Goal: Information Seeking & Learning: Learn about a topic

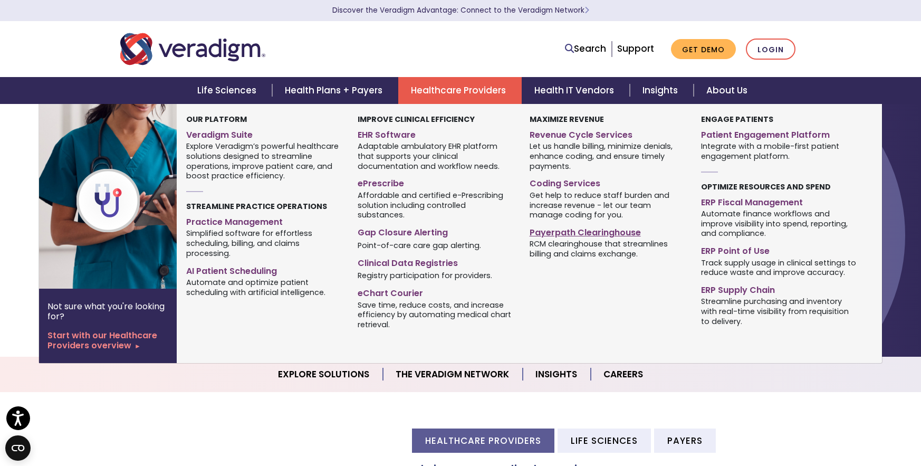
click at [577, 232] on link "Payerpath Clearinghouse" at bounding box center [607, 230] width 156 height 15
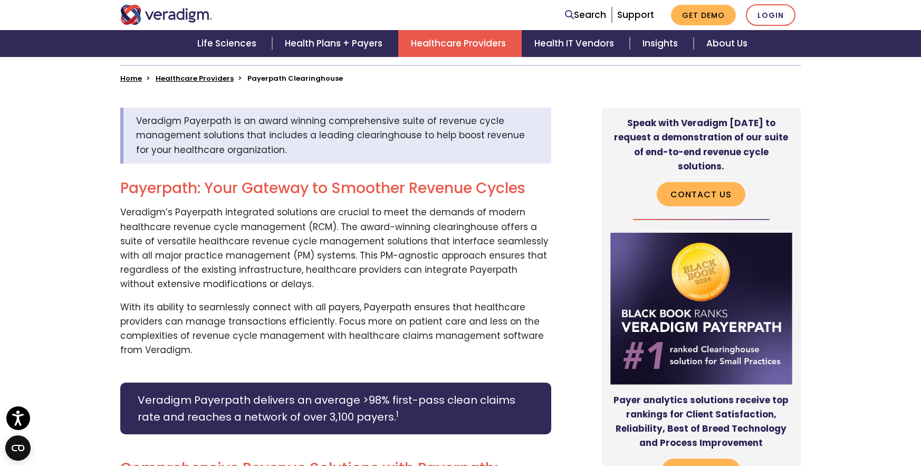
scroll to position [365, 0]
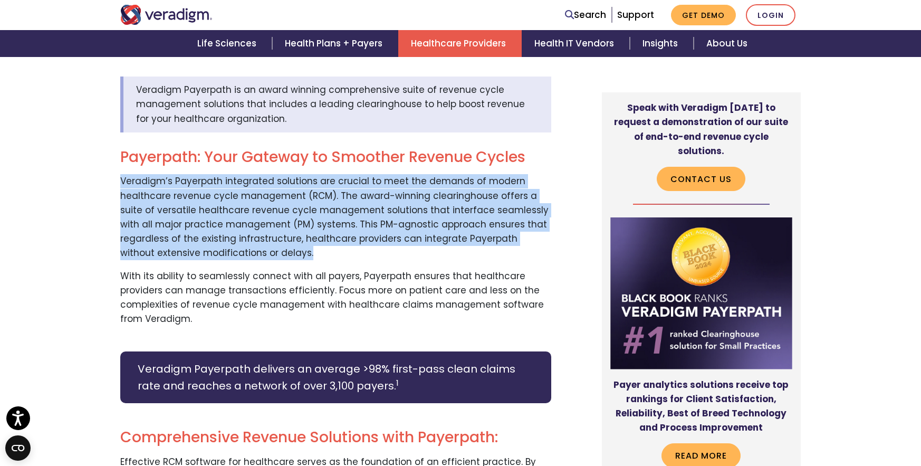
drag, startPoint x: 121, startPoint y: 182, endPoint x: 230, endPoint y: 249, distance: 128.2
click at [230, 249] on p "Veradigm’s Payerpath integrated solutions are crucial to meet the demands of mo…" at bounding box center [335, 217] width 431 height 86
copy p "Veradigm’s Payerpath integrated solutions are crucial to meet the demands of mo…"
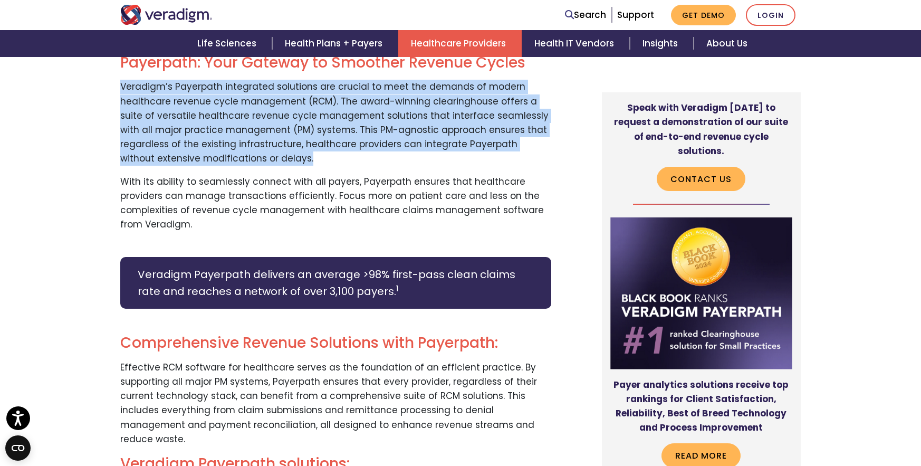
scroll to position [461, 0]
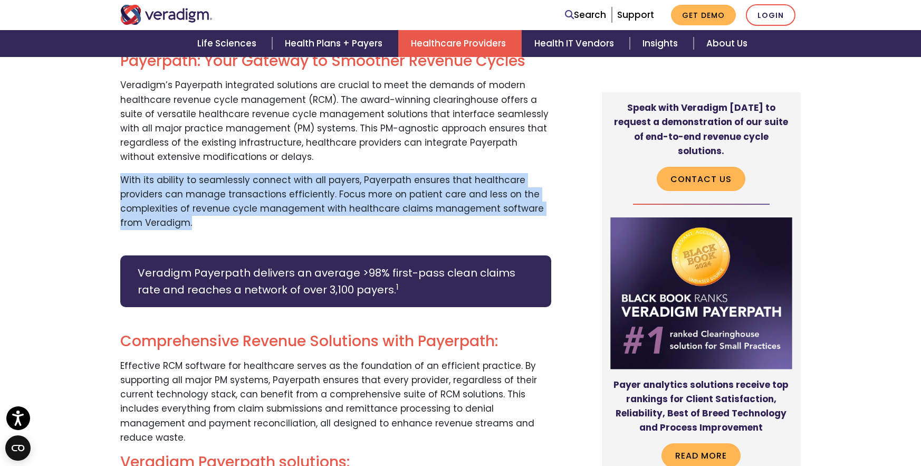
drag, startPoint x: 232, startPoint y: 227, endPoint x: 118, endPoint y: 181, distance: 122.6
copy p "With its ability to seamlessly connect with all payers, Payerpath ensures that …"
